Goal: Information Seeking & Learning: Check status

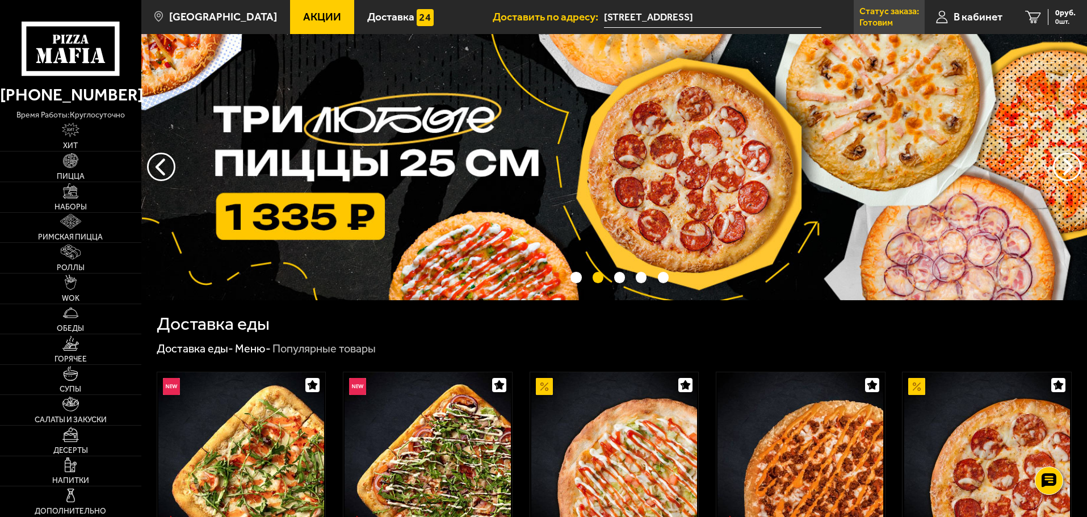
click at [899, 18] on link "Статус заказа: [PERSON_NAME]" at bounding box center [888, 17] width 71 height 34
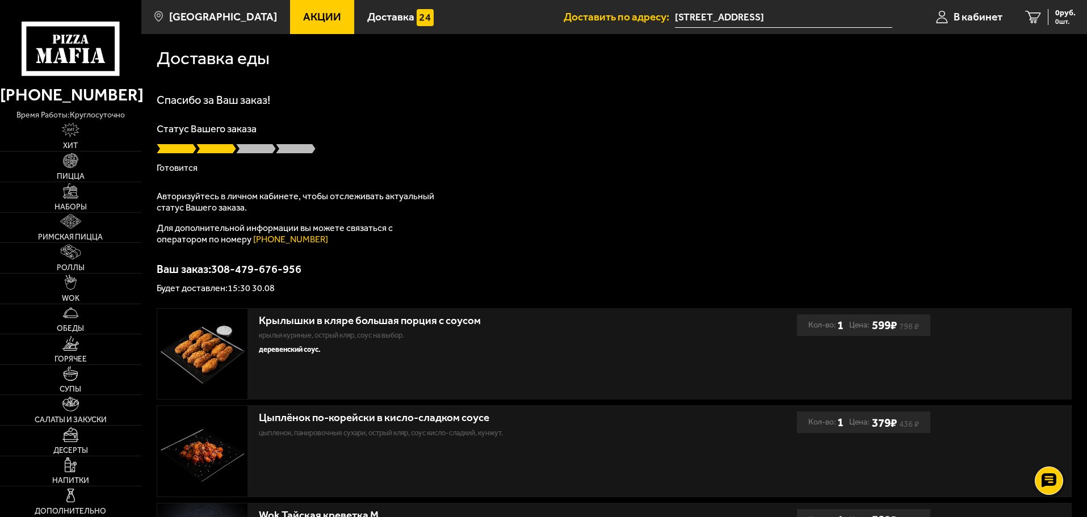
drag, startPoint x: 908, startPoint y: 335, endPoint x: 842, endPoint y: 338, distance: 65.9
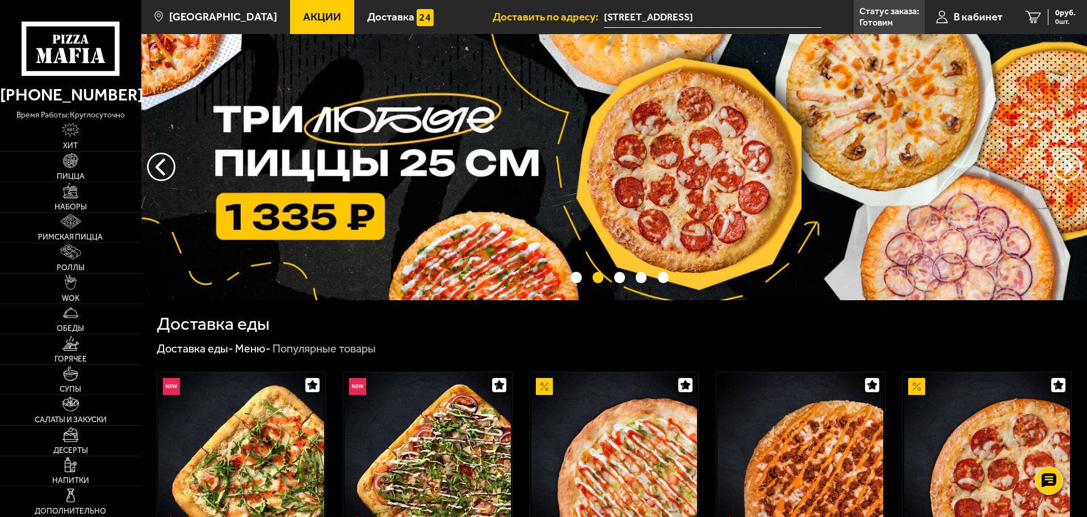
click at [887, 12] on p "Статус заказа:" at bounding box center [889, 11] width 60 height 9
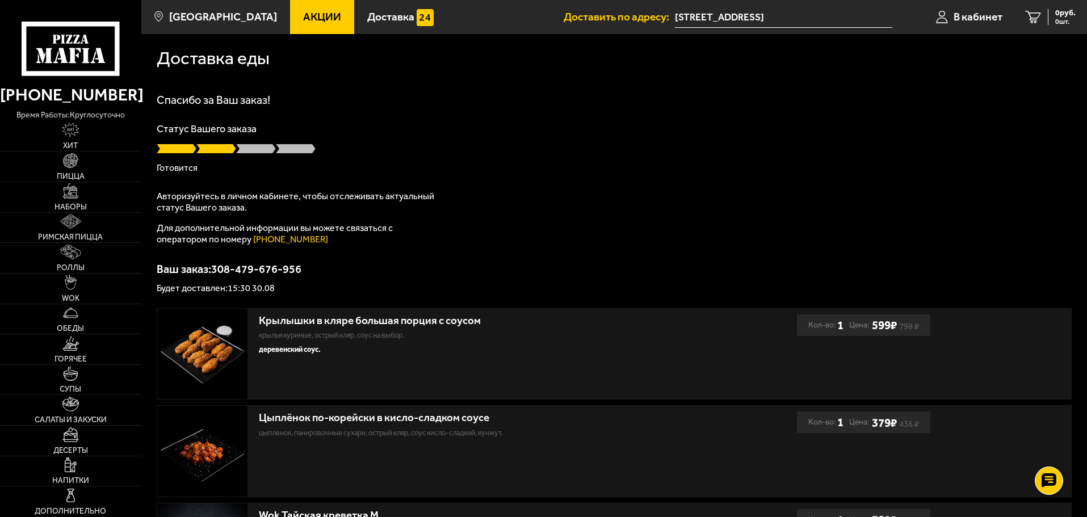
drag, startPoint x: 848, startPoint y: 99, endPoint x: 769, endPoint y: 127, distance: 84.2
click at [769, 127] on p "Статус Вашего заказа" at bounding box center [614, 129] width 915 height 10
